Goal: Transaction & Acquisition: Purchase product/service

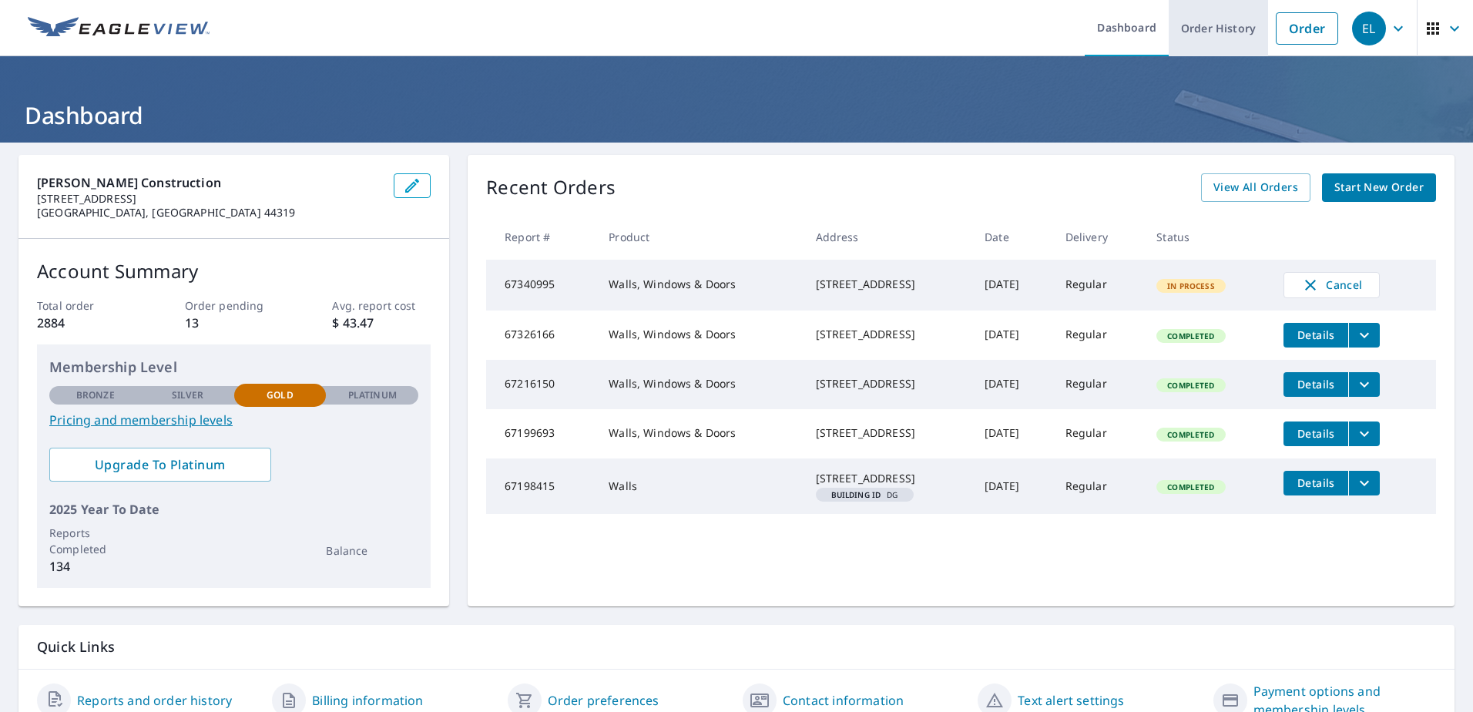
click at [1213, 25] on link "Order History" at bounding box center [1218, 28] width 99 height 56
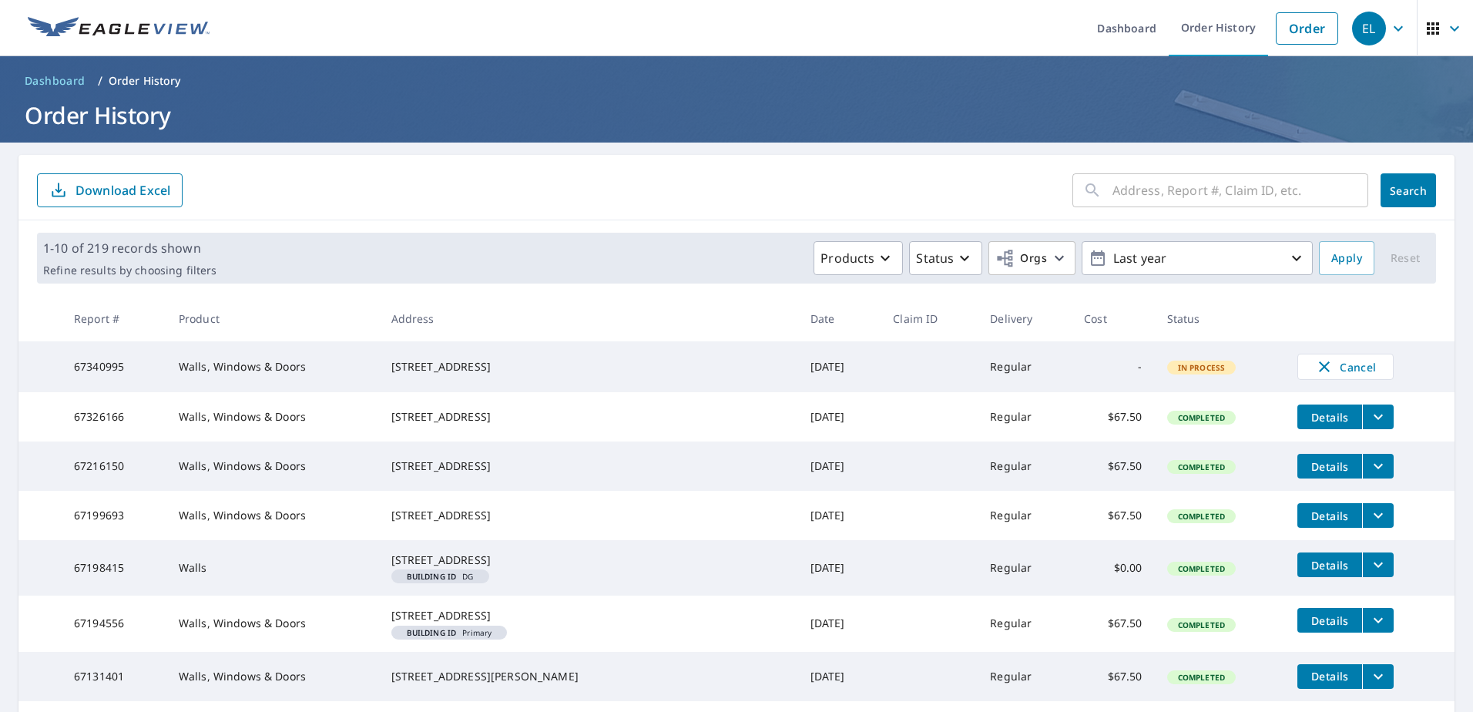
click at [1143, 183] on input "text" at bounding box center [1241, 190] width 256 height 43
paste input "[STREET_ADDRESS][PERSON_NAME]"
type input "[STREET_ADDRESS][PERSON_NAME]"
click at [1393, 187] on span "Search" at bounding box center [1408, 190] width 31 height 15
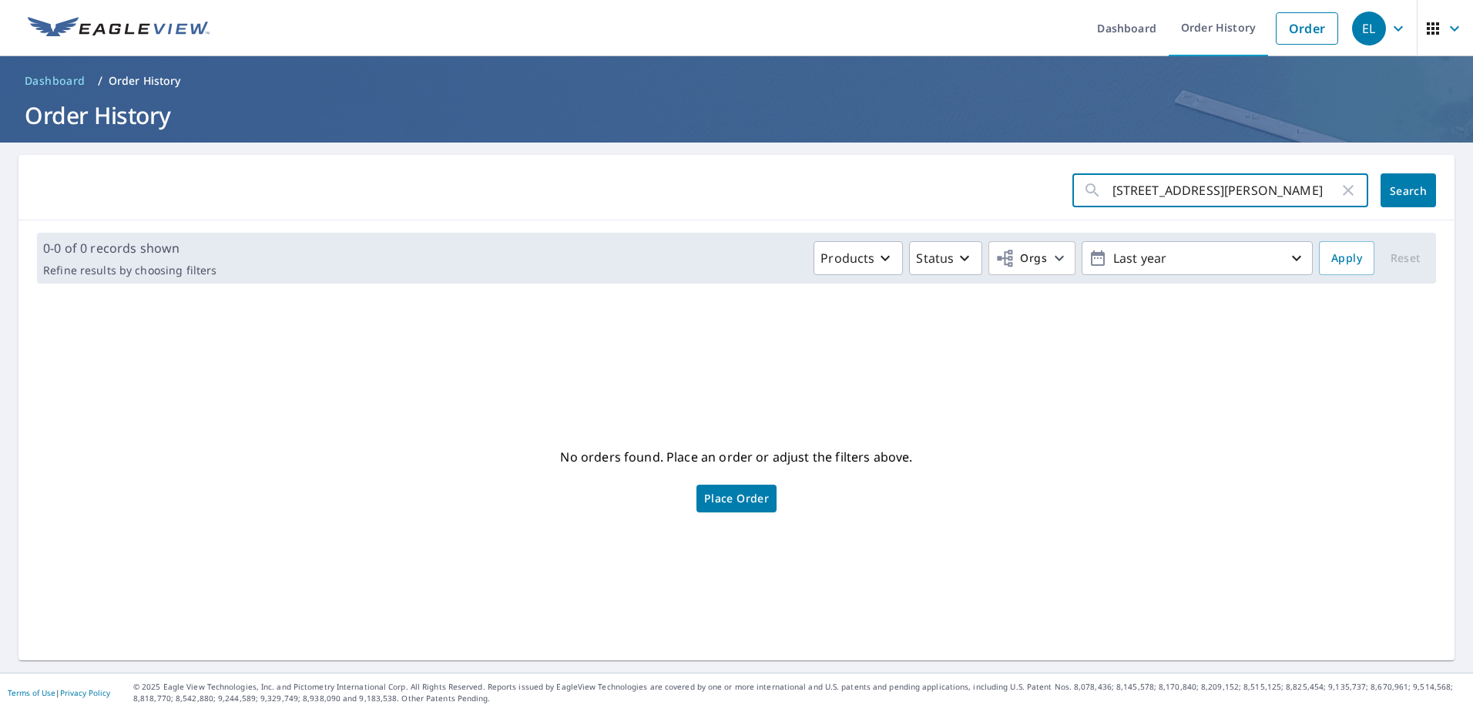
click at [1315, 190] on input "[STREET_ADDRESS][PERSON_NAME]" at bounding box center [1226, 190] width 227 height 43
drag, startPoint x: 1278, startPoint y: 192, endPoint x: 1258, endPoint y: 183, distance: 22.8
click at [1278, 190] on input "[STREET_ADDRESS][PERSON_NAME]" at bounding box center [1226, 190] width 227 height 43
type input "365 E [PERSON_NAME]"
click at [1396, 194] on span "Search" at bounding box center [1408, 190] width 31 height 15
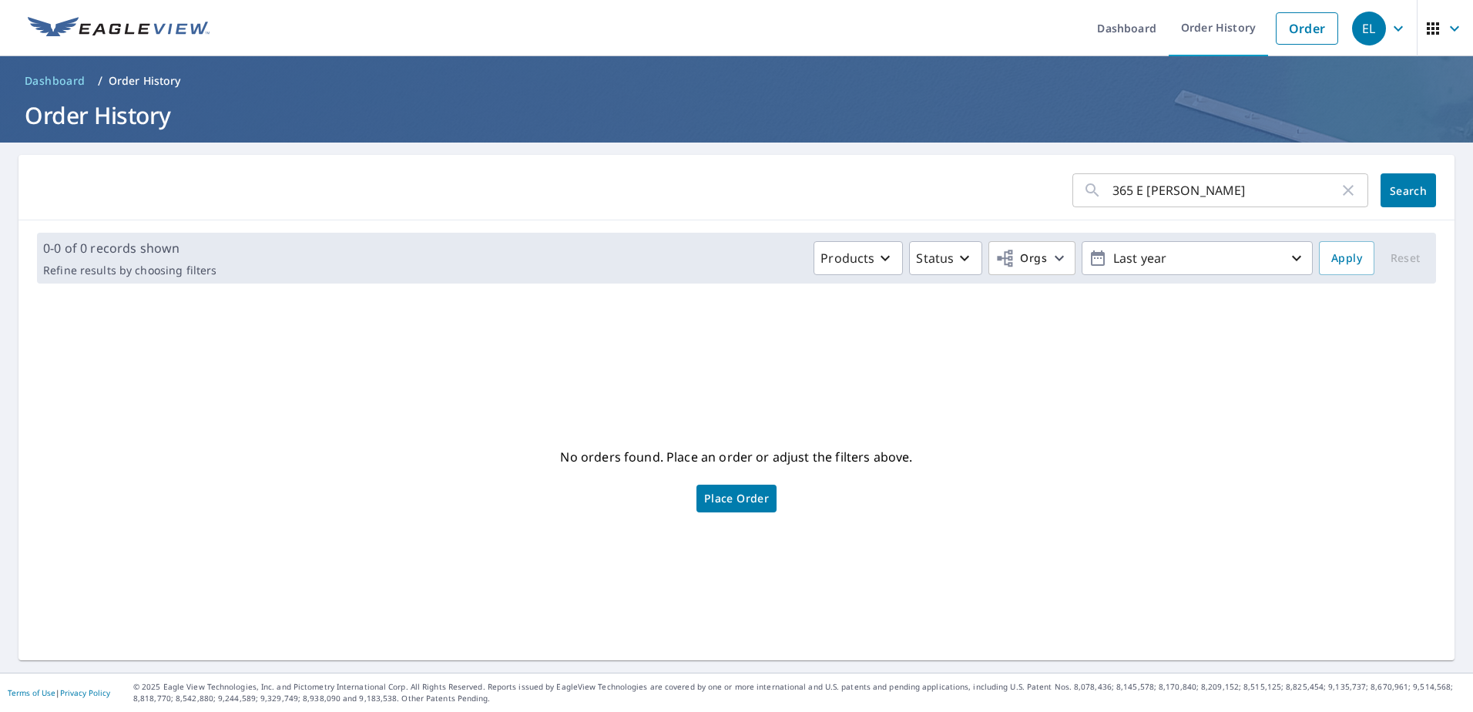
click at [1265, 197] on input "365 E [PERSON_NAME]" at bounding box center [1226, 190] width 227 height 43
type input "365"
click at [1393, 191] on span "Search" at bounding box center [1408, 190] width 31 height 15
click at [1308, 22] on link "Order" at bounding box center [1307, 28] width 62 height 32
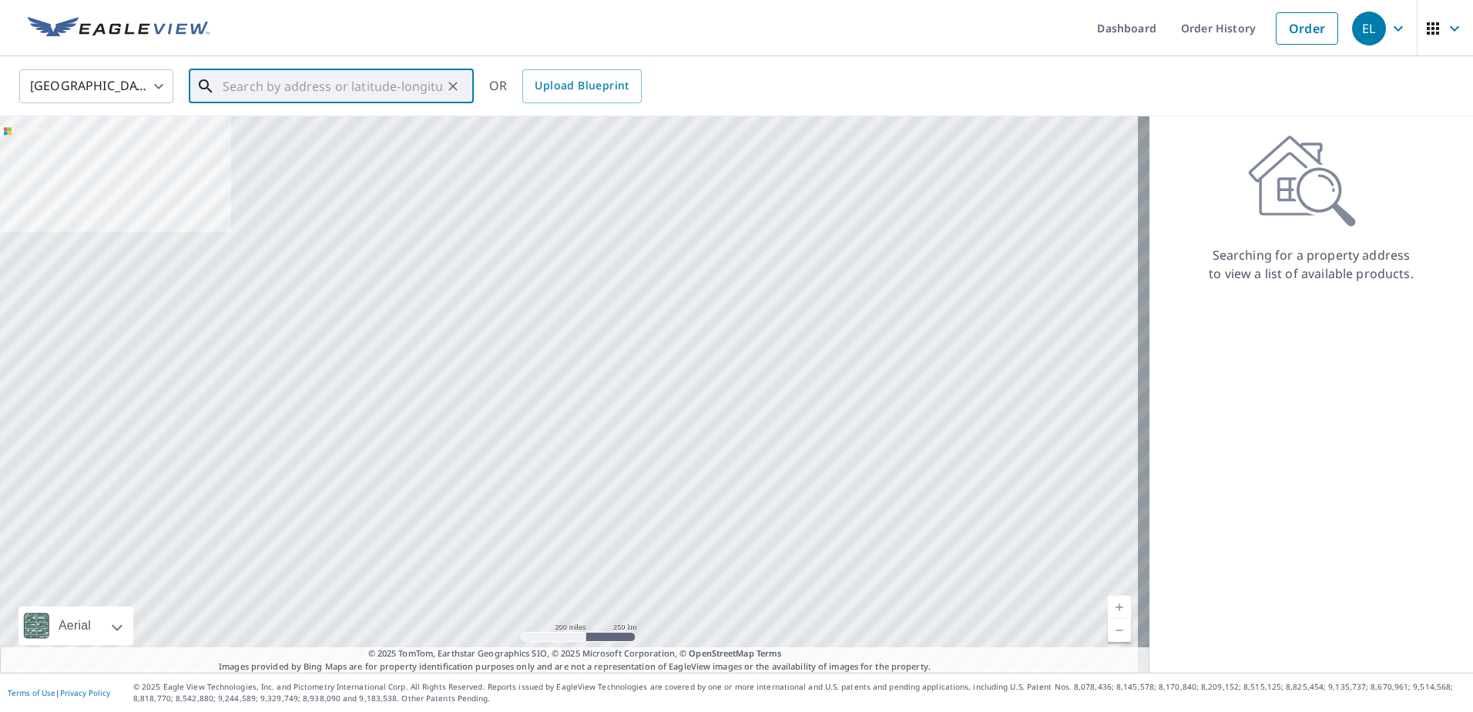
click at [337, 80] on input "text" at bounding box center [333, 86] width 220 height 43
paste input "[STREET_ADDRESS][PERSON_NAME]"
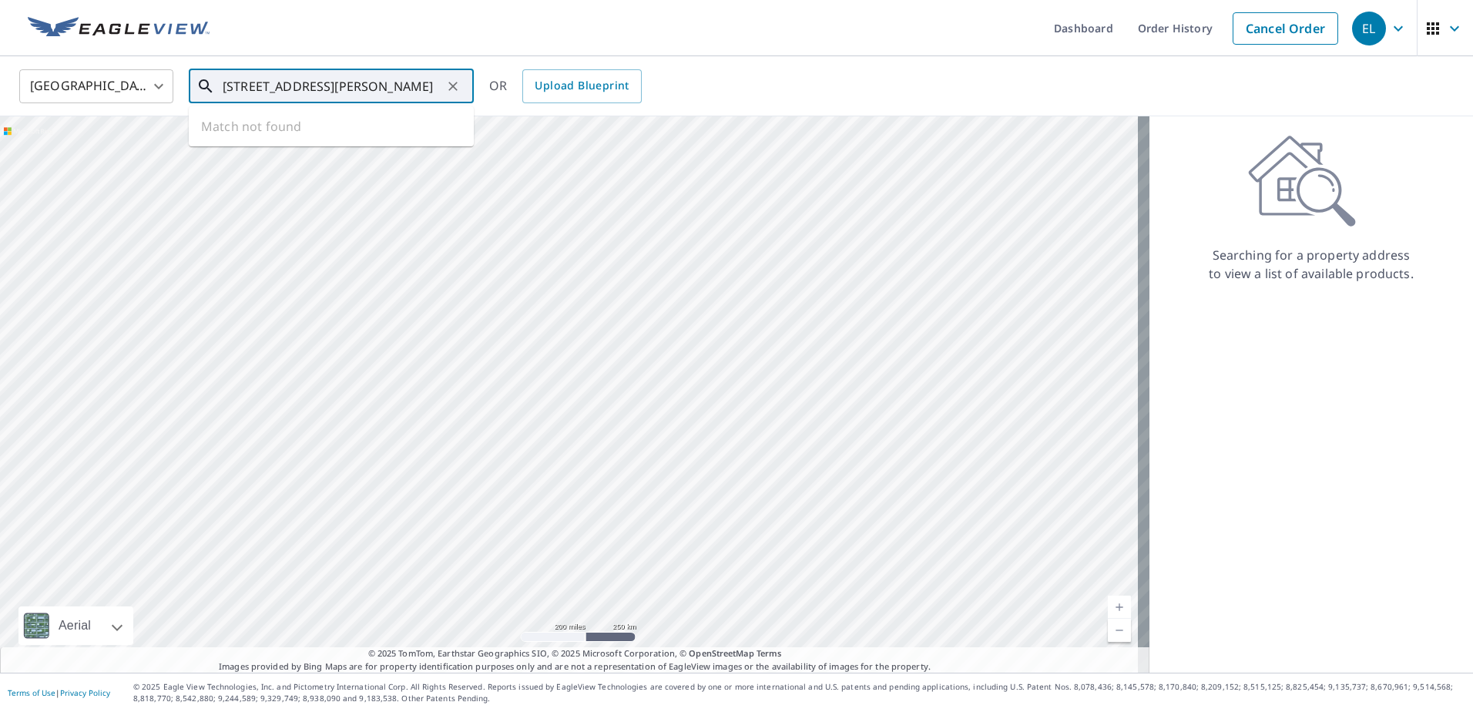
scroll to position [0, 59]
click at [315, 139] on span "[STREET_ADDRESS][PERSON_NAME]" at bounding box center [341, 131] width 242 height 18
type input "[STREET_ADDRESS][PERSON_NAME]"
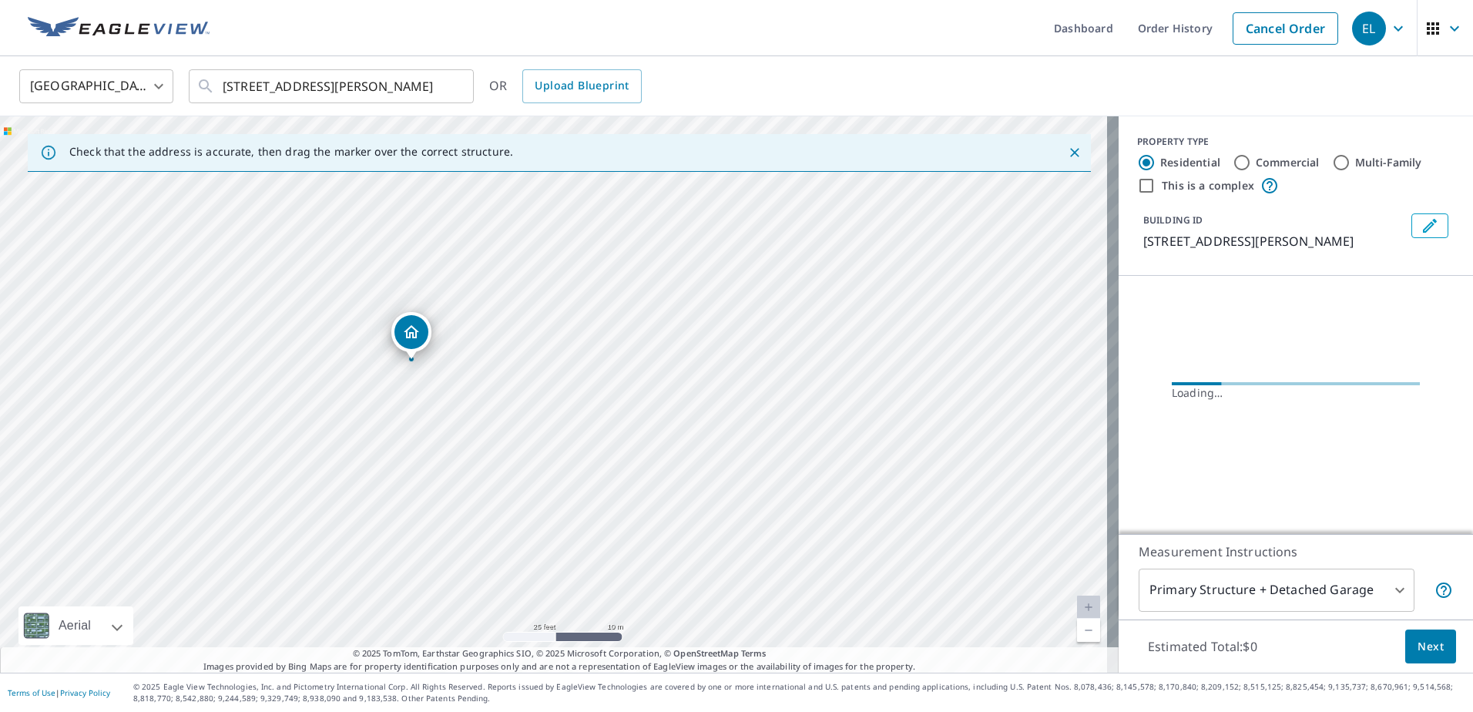
drag, startPoint x: 448, startPoint y: 372, endPoint x: 686, endPoint y: 372, distance: 238.1
click at [686, 372] on div "[STREET_ADDRESS][PERSON_NAME]" at bounding box center [559, 394] width 1119 height 556
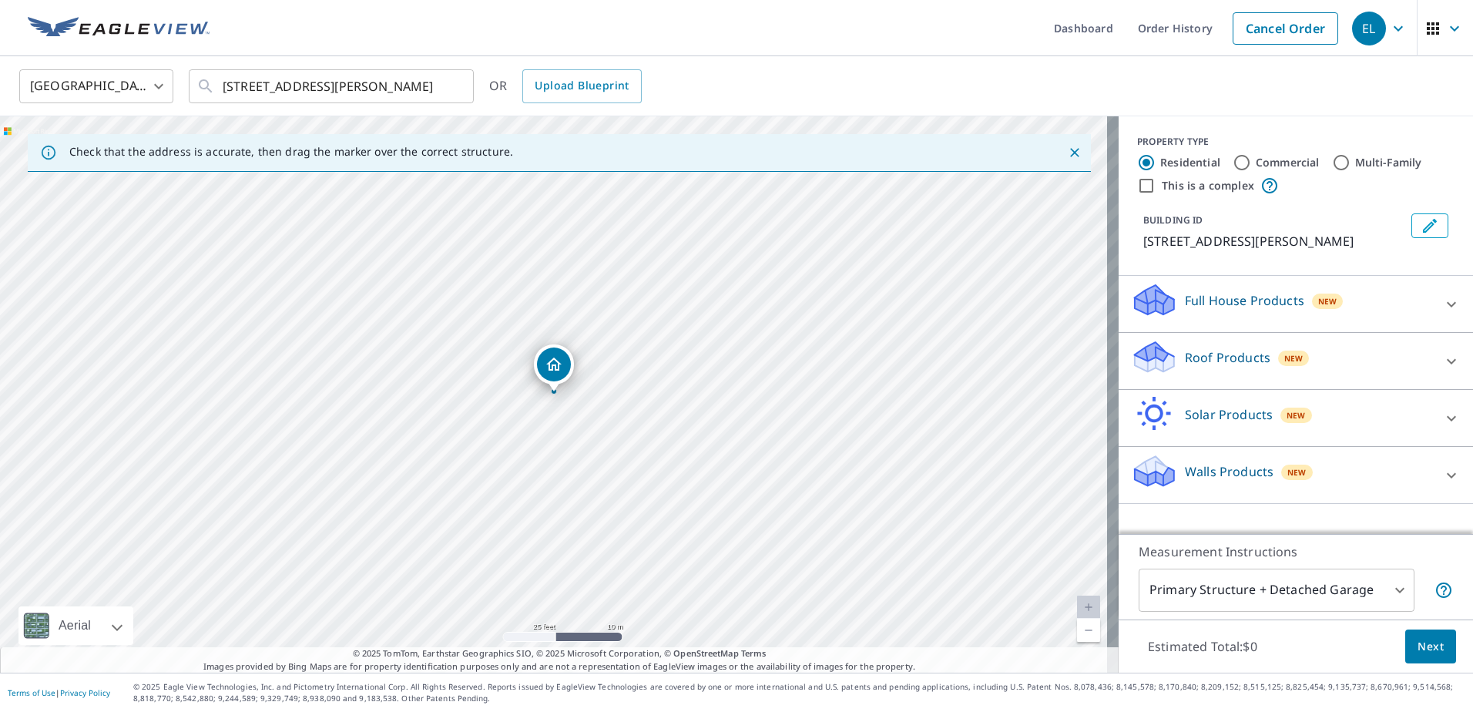
click at [1447, 478] on icon at bounding box center [1451, 474] width 9 height 5
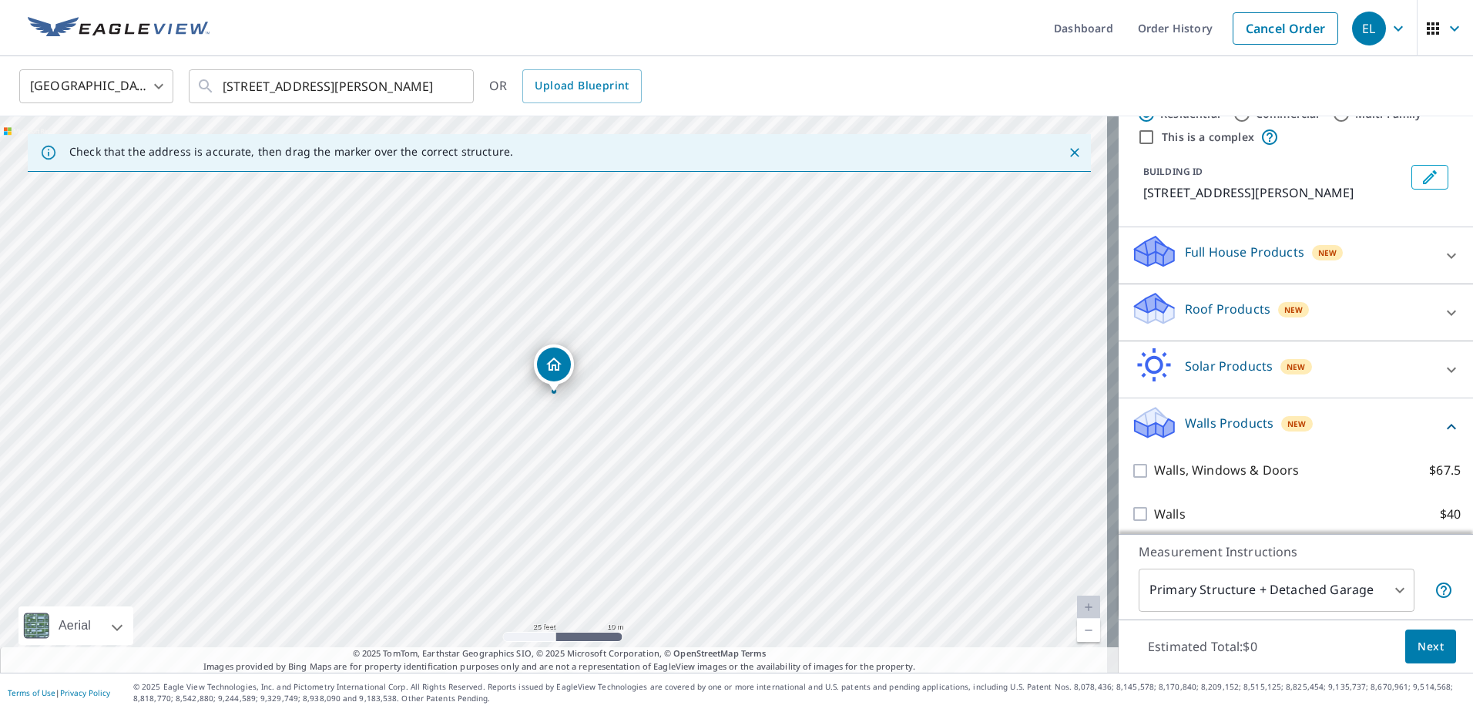
scroll to position [76, 0]
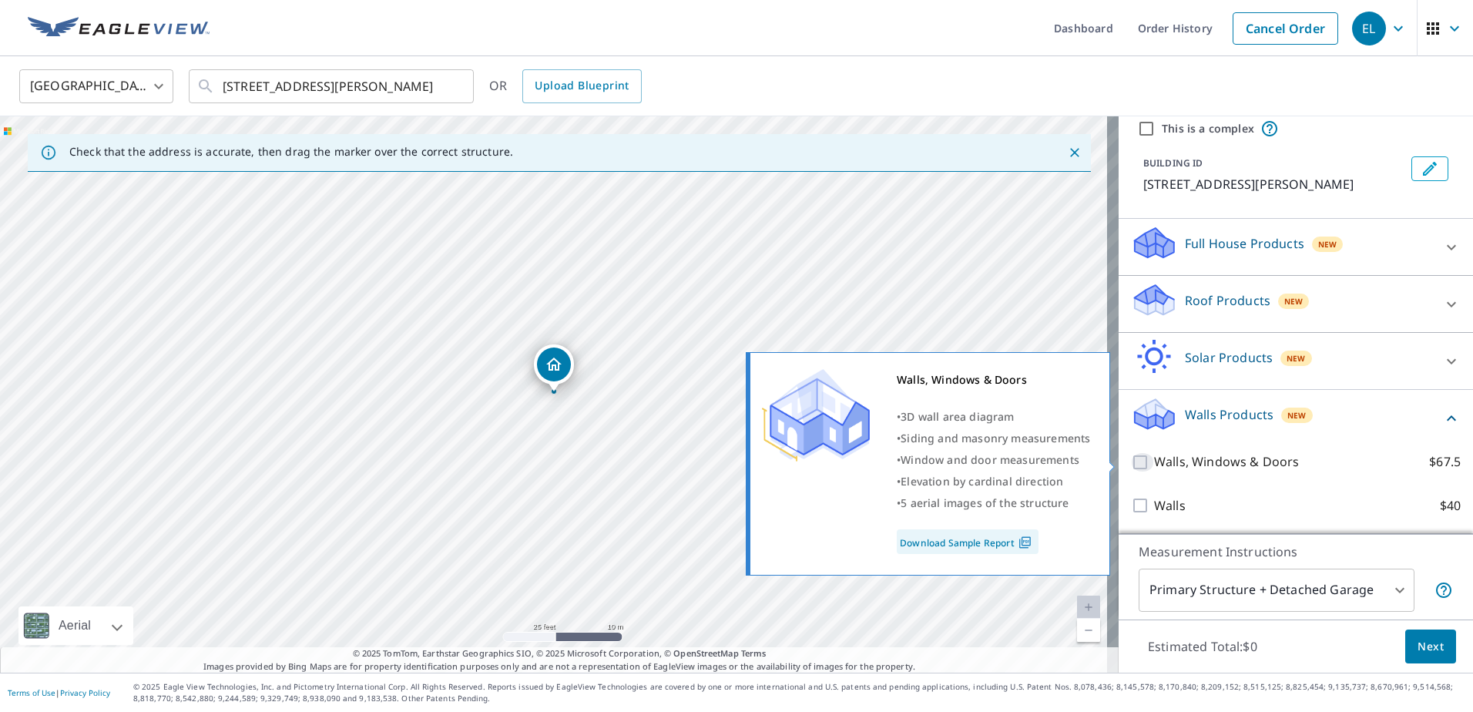
click at [1132, 463] on input "Walls, Windows & Doors $67.5" at bounding box center [1142, 462] width 23 height 18
checkbox input "true"
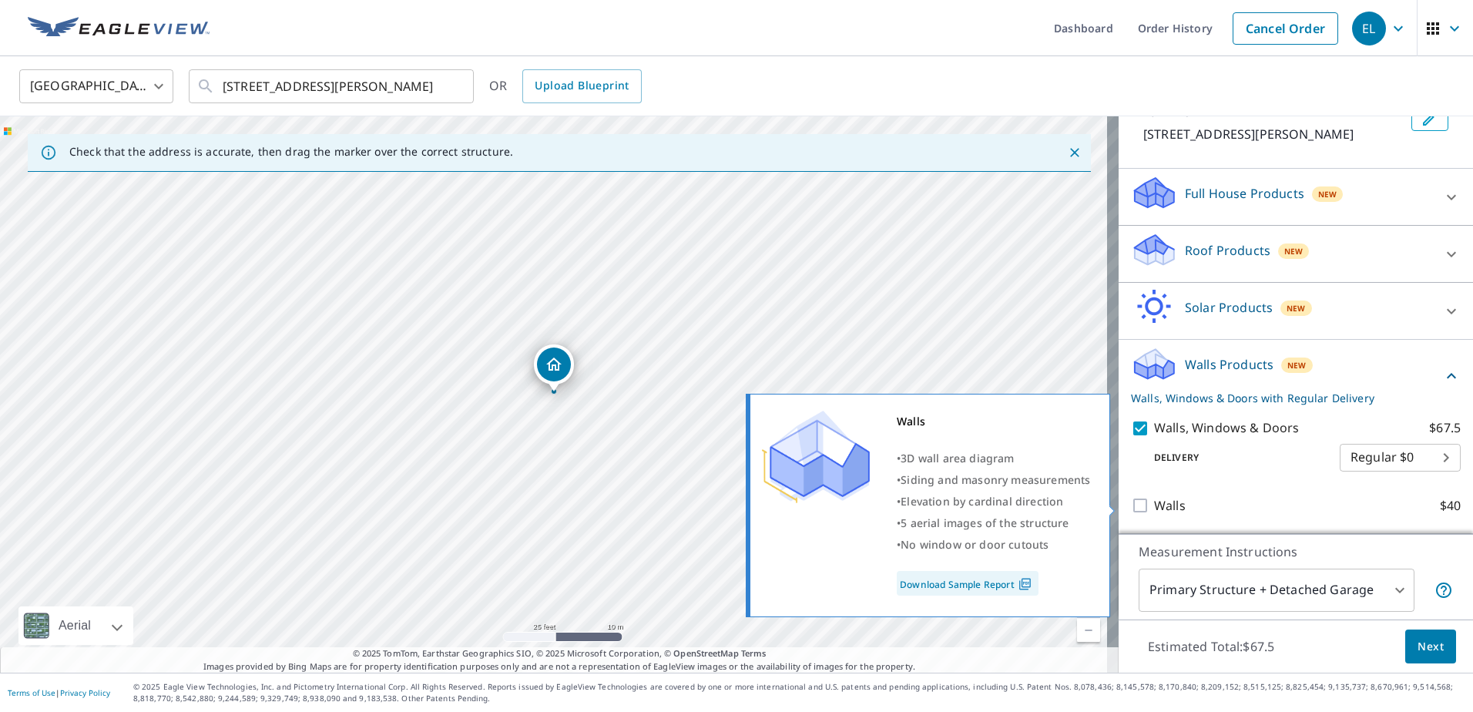
scroll to position [126, 0]
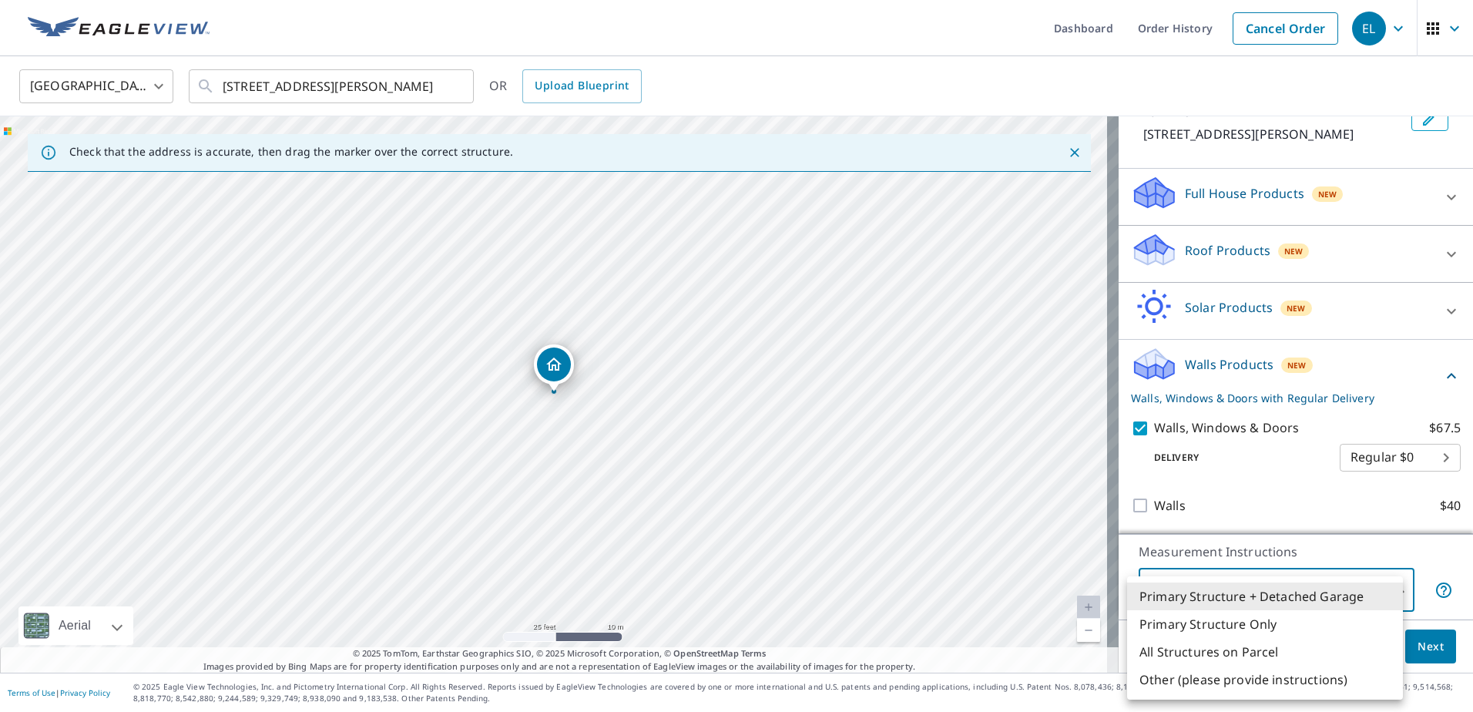
click at [1389, 590] on body "EL EL Dashboard Order History Cancel Order EL United States US ​ [STREET_ADDRES…" at bounding box center [736, 356] width 1473 height 712
click at [1195, 649] on li "All Structures on Parcel" at bounding box center [1265, 652] width 276 height 28
type input "3"
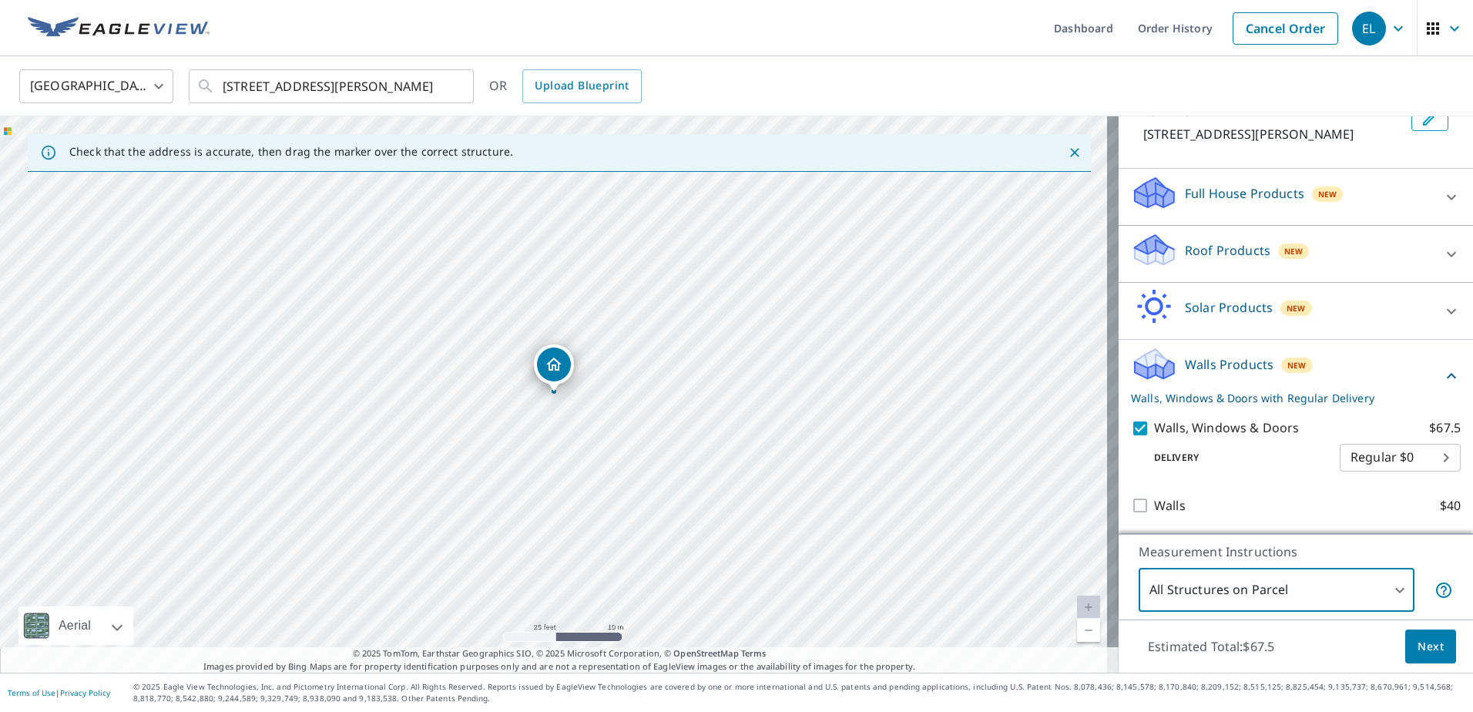
click at [1418, 650] on span "Next" at bounding box center [1431, 646] width 26 height 19
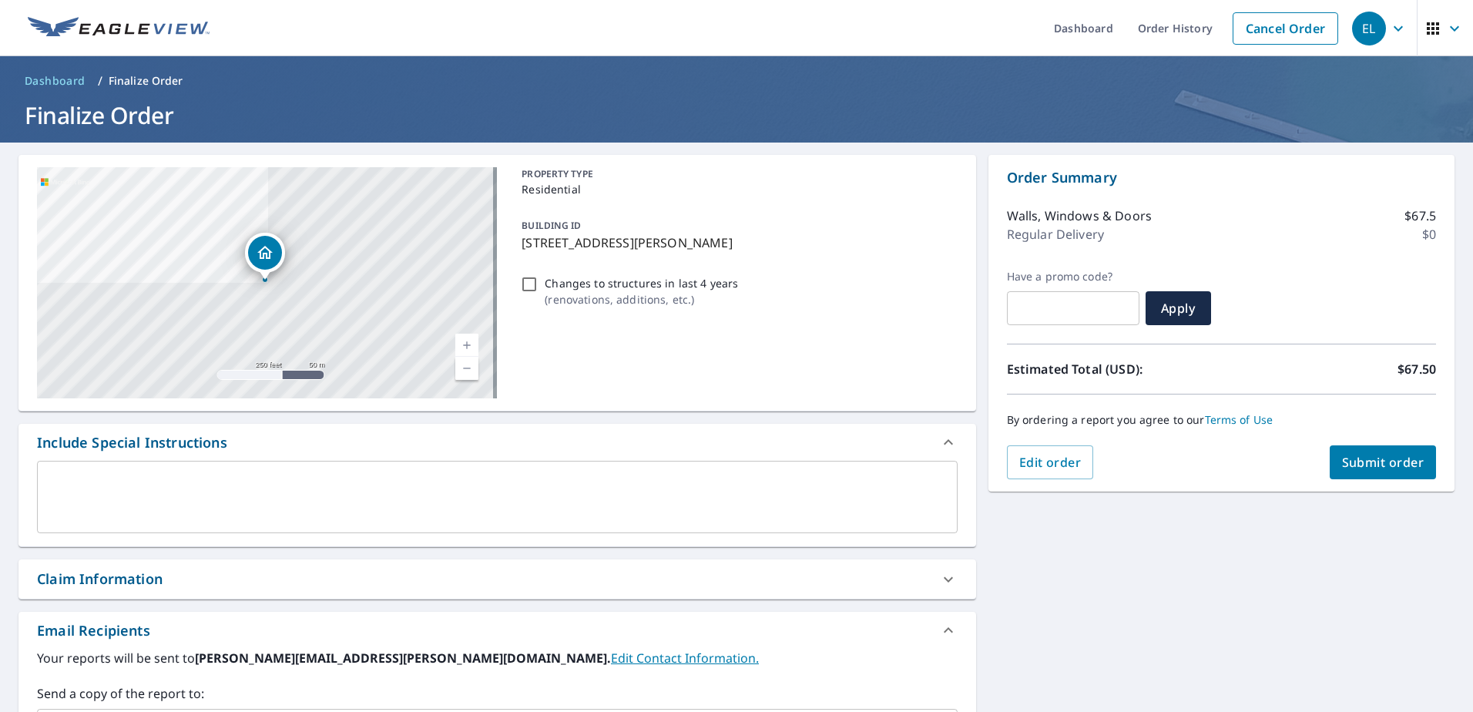
click at [1387, 464] on span "Submit order" at bounding box center [1383, 462] width 82 height 17
checkbox input "true"
